Goal: Task Accomplishment & Management: Complete application form

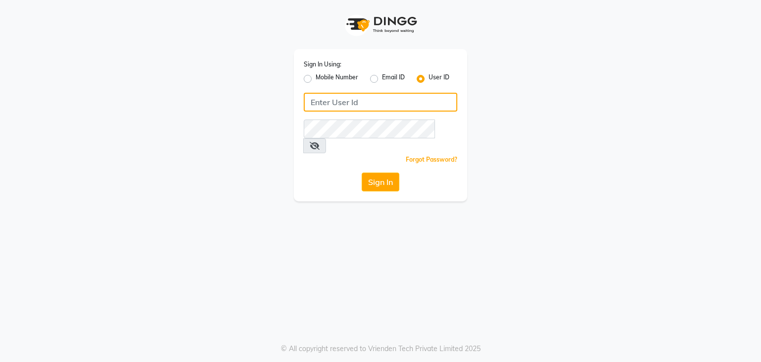
click at [318, 106] on input "Username" at bounding box center [381, 102] width 154 height 19
type input "studio20"
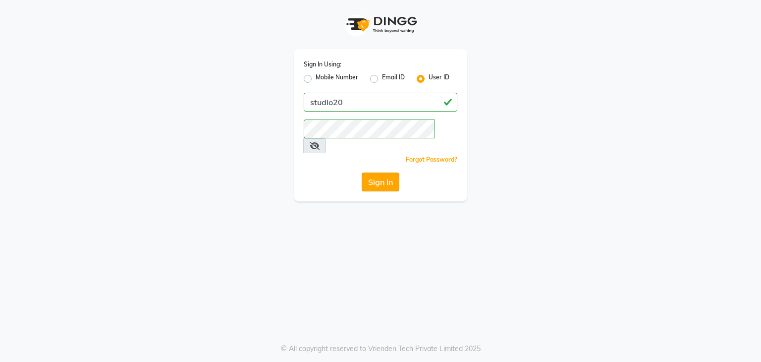
click at [378, 172] on button "Sign In" at bounding box center [381, 181] width 38 height 19
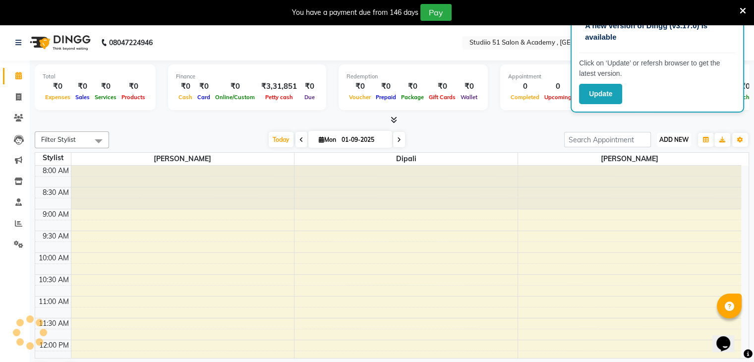
click at [681, 137] on span "ADD NEW" at bounding box center [673, 139] width 29 height 7
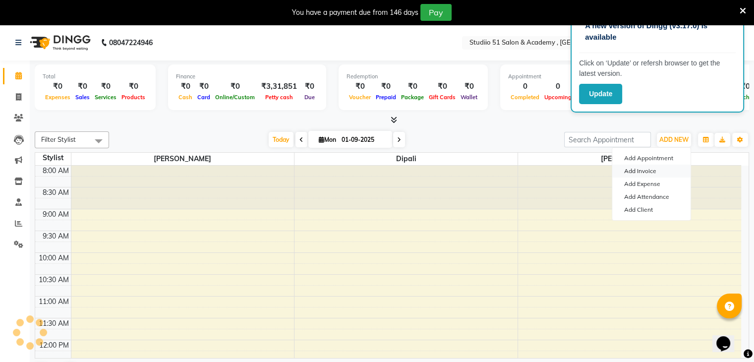
click at [641, 173] on link "Add Invoice" at bounding box center [651, 170] width 78 height 13
select select "638"
select select "service"
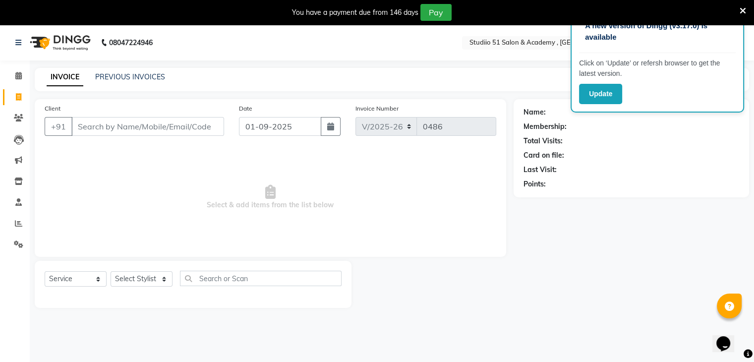
click at [203, 122] on input "Client" at bounding box center [147, 126] width 153 height 19
click at [104, 125] on input "Client" at bounding box center [147, 126] width 153 height 19
type input "9763379809"
click at [190, 126] on span "Add Client" at bounding box center [198, 126] width 39 height 10
select select "22"
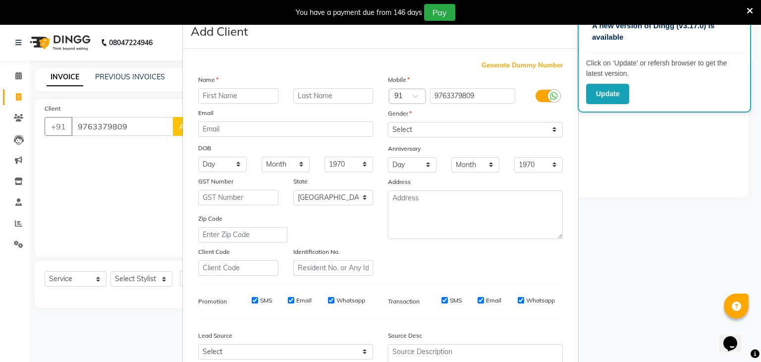
click at [204, 96] on input "text" at bounding box center [238, 95] width 80 height 15
type input "[MEDICAL_DATA]"
click at [314, 98] on input "text" at bounding box center [333, 95] width 80 height 15
type input "Kesvad"
click at [394, 130] on select "Select [DEMOGRAPHIC_DATA] [DEMOGRAPHIC_DATA] Other Prefer Not To Say" at bounding box center [475, 129] width 175 height 15
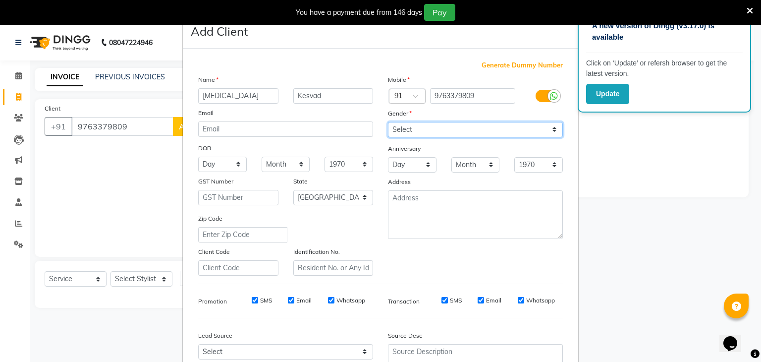
select select "[DEMOGRAPHIC_DATA]"
click at [388, 122] on select "Select [DEMOGRAPHIC_DATA] [DEMOGRAPHIC_DATA] Other Prefer Not To Say" at bounding box center [475, 129] width 175 height 15
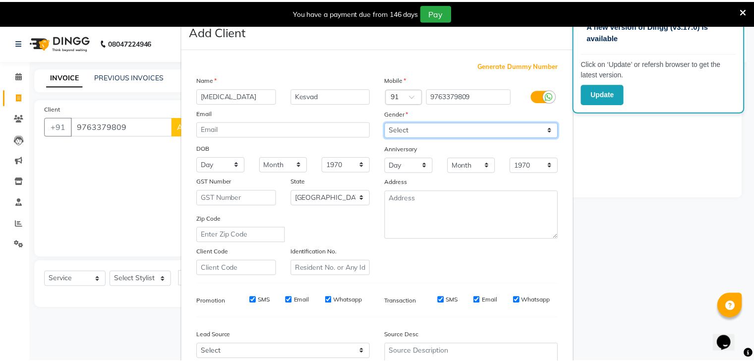
scroll to position [101, 0]
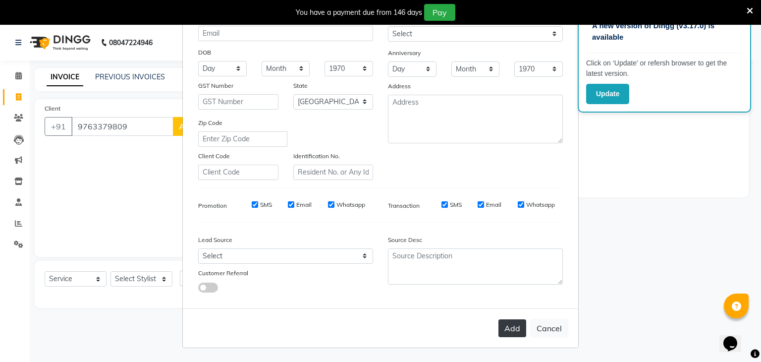
click at [507, 324] on button "Add" at bounding box center [512, 328] width 28 height 18
select select
select select "null"
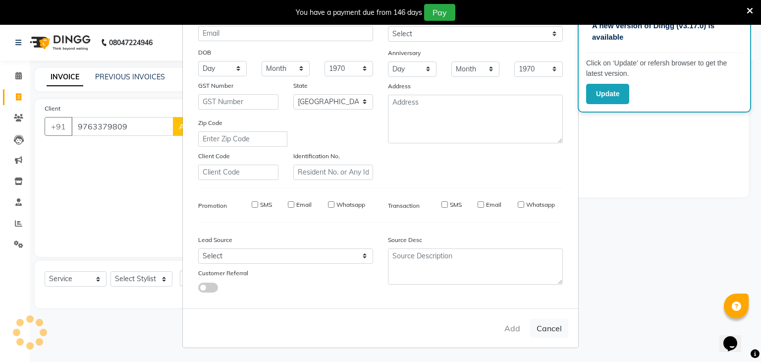
select select
checkbox input "false"
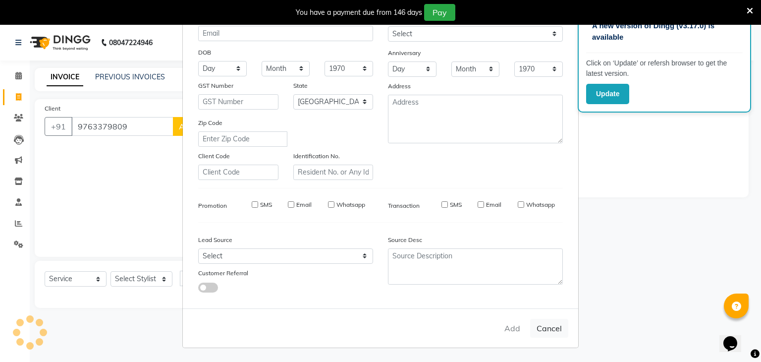
checkbox input "false"
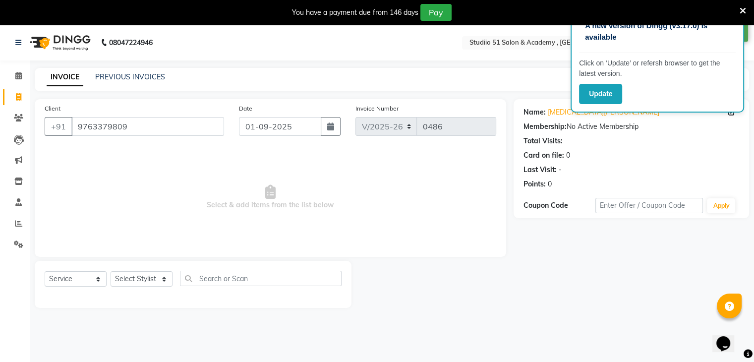
click at [742, 7] on icon at bounding box center [742, 10] width 6 height 9
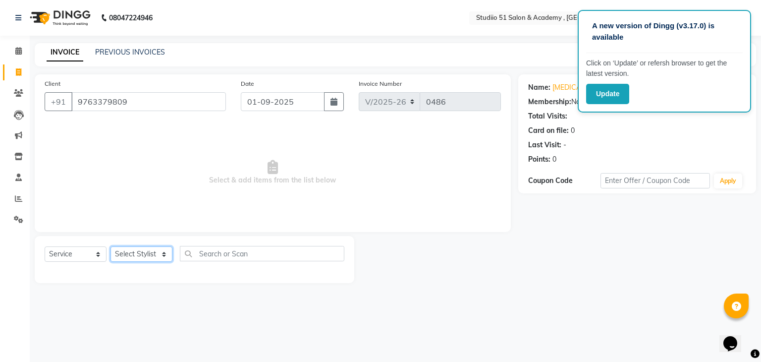
click at [150, 254] on select "Select Stylist [PERSON_NAME] [PERSON_NAME] [PERSON_NAME] Jaya [PERSON_NAME] [PE…" at bounding box center [141, 253] width 62 height 15
select select "9187"
click at [110, 247] on select "Select Stylist [PERSON_NAME] [PERSON_NAME] [PERSON_NAME] Jaya [PERSON_NAME] [PE…" at bounding box center [141, 253] width 62 height 15
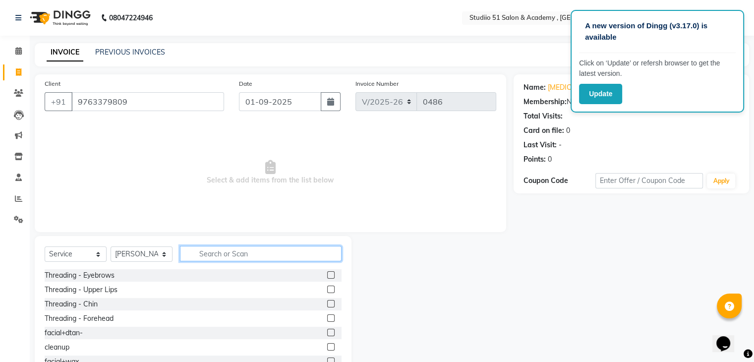
click at [200, 257] on input "text" at bounding box center [261, 253] width 162 height 15
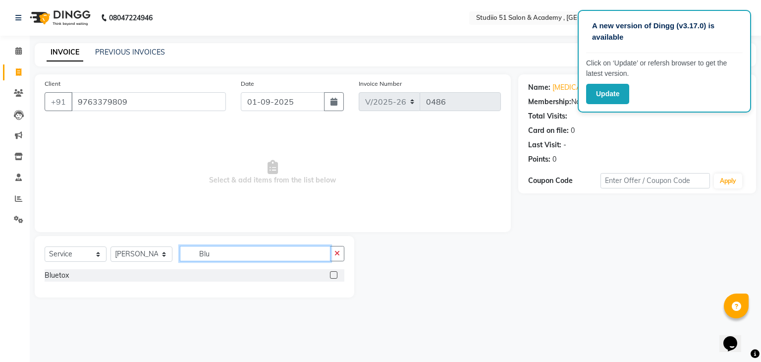
type input "Blu"
click at [333, 276] on label at bounding box center [333, 274] width 7 height 7
click at [333, 276] on input "checkbox" at bounding box center [333, 275] width 6 height 6
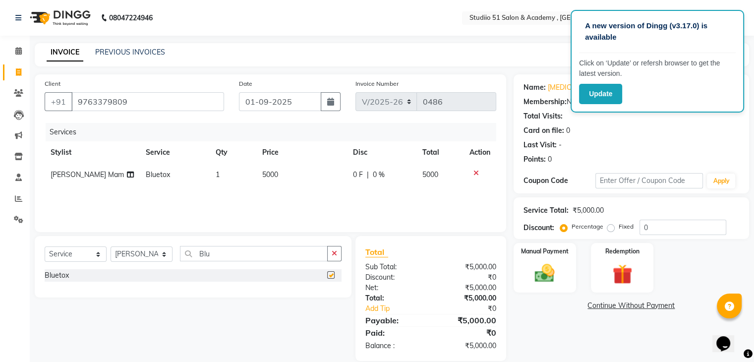
checkbox input "false"
click at [270, 175] on span "5000" at bounding box center [270, 174] width 16 height 9
select select "9187"
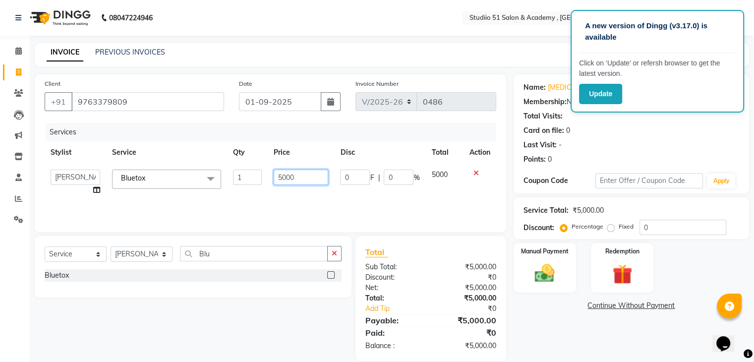
click at [281, 179] on input "5000" at bounding box center [300, 176] width 54 height 15
type input "8000"
click at [649, 224] on input "0" at bounding box center [682, 226] width 87 height 15
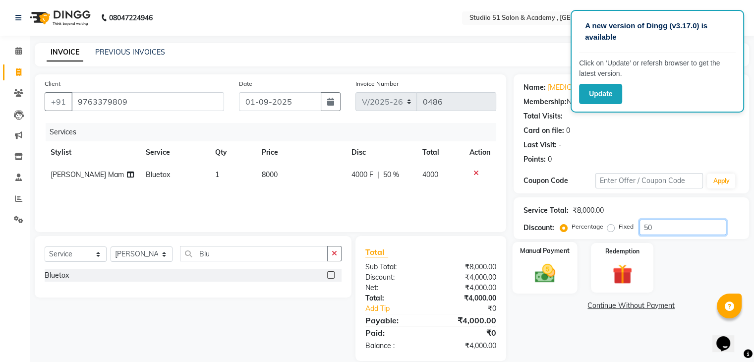
type input "50"
click at [540, 262] on img at bounding box center [544, 274] width 33 height 24
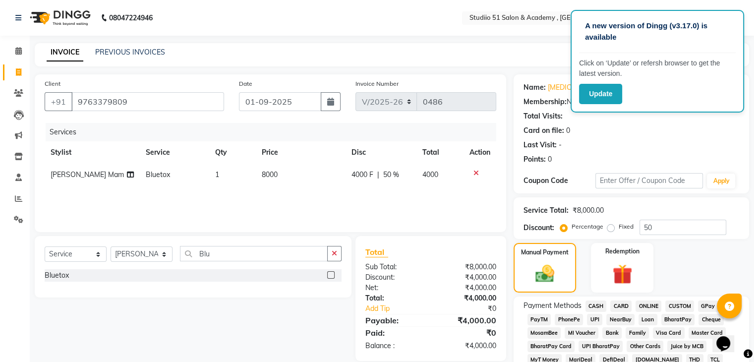
click at [593, 308] on span "CASH" at bounding box center [595, 305] width 21 height 11
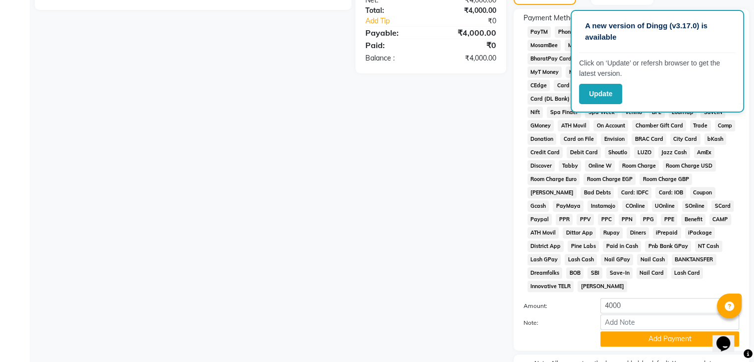
scroll to position [343, 0]
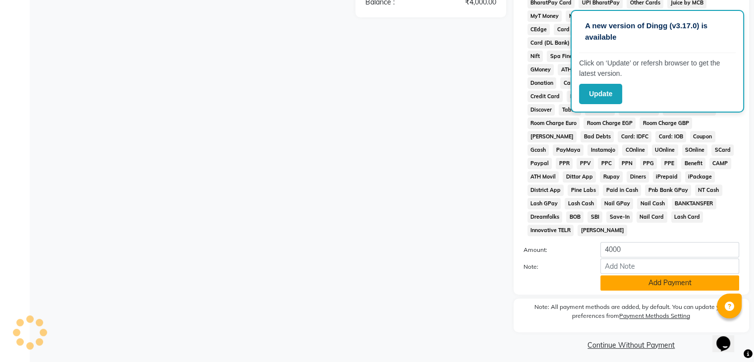
click at [635, 278] on button "Add Payment" at bounding box center [669, 282] width 139 height 15
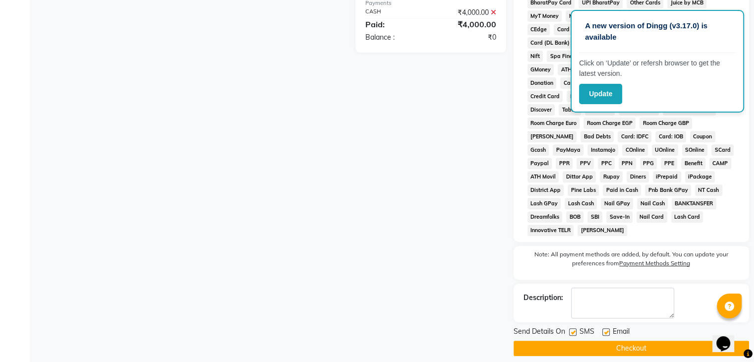
click at [620, 340] on button "Checkout" at bounding box center [630, 347] width 235 height 15
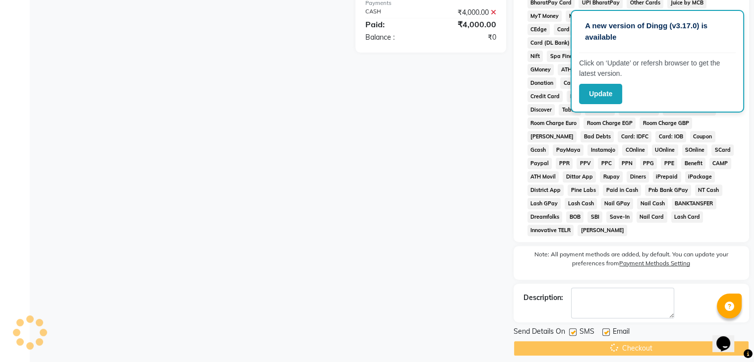
click at [620, 340] on div "Checkout" at bounding box center [630, 347] width 235 height 15
